Goal: Navigation & Orientation: Go to known website

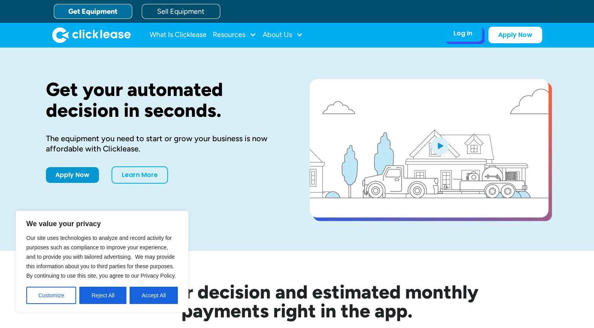
click at [464, 34] on div "Log In" at bounding box center [463, 33] width 19 height 8
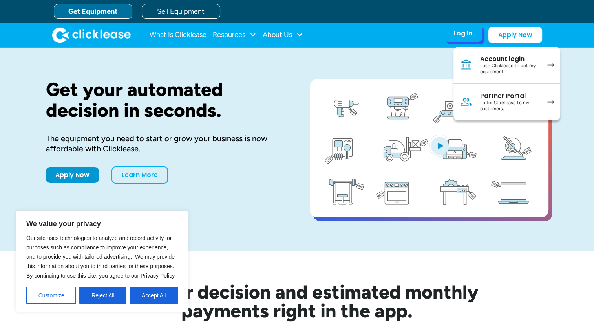
click at [490, 59] on div "Account login" at bounding box center [509, 59] width 59 height 8
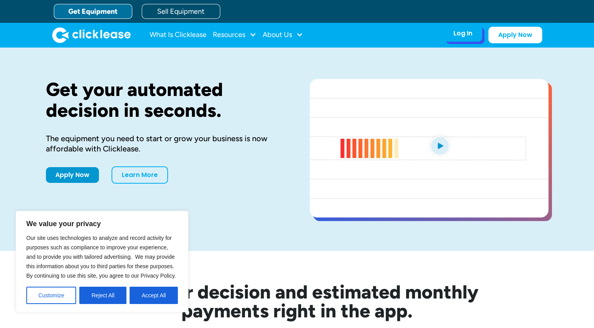
click at [479, 33] on div "Log In Account login I use Clicklease to get my equipment Partner Portal I offe…" at bounding box center [463, 33] width 38 height 16
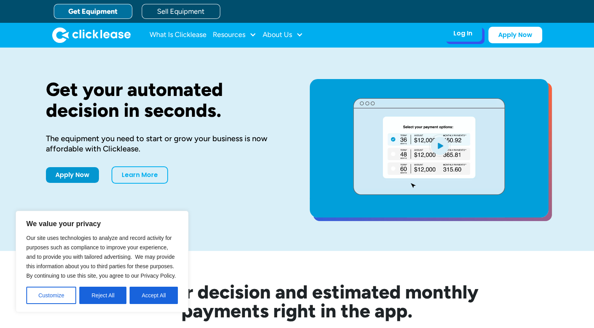
click at [460, 34] on div "Log In" at bounding box center [463, 33] width 19 height 8
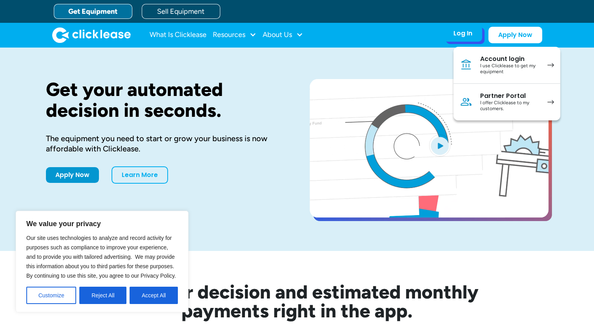
click at [510, 67] on div "I use Clicklease to get my equipment" at bounding box center [509, 69] width 59 height 12
